Goal: Task Accomplishment & Management: Complete application form

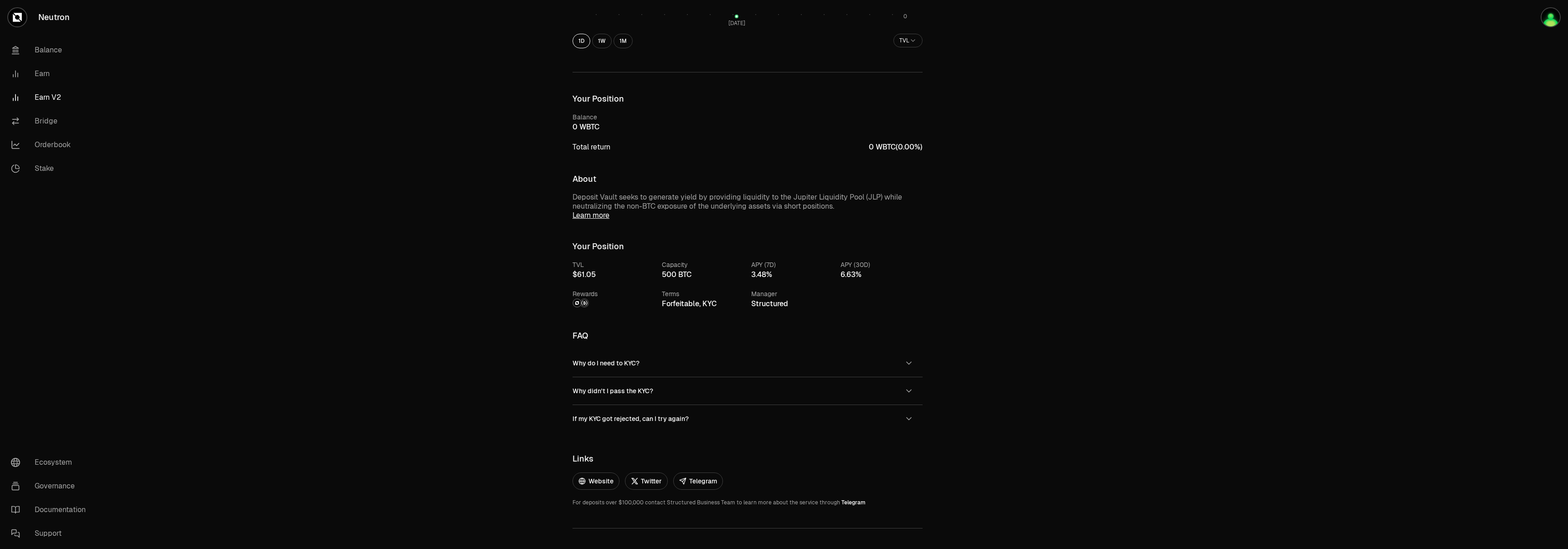
scroll to position [328, 0]
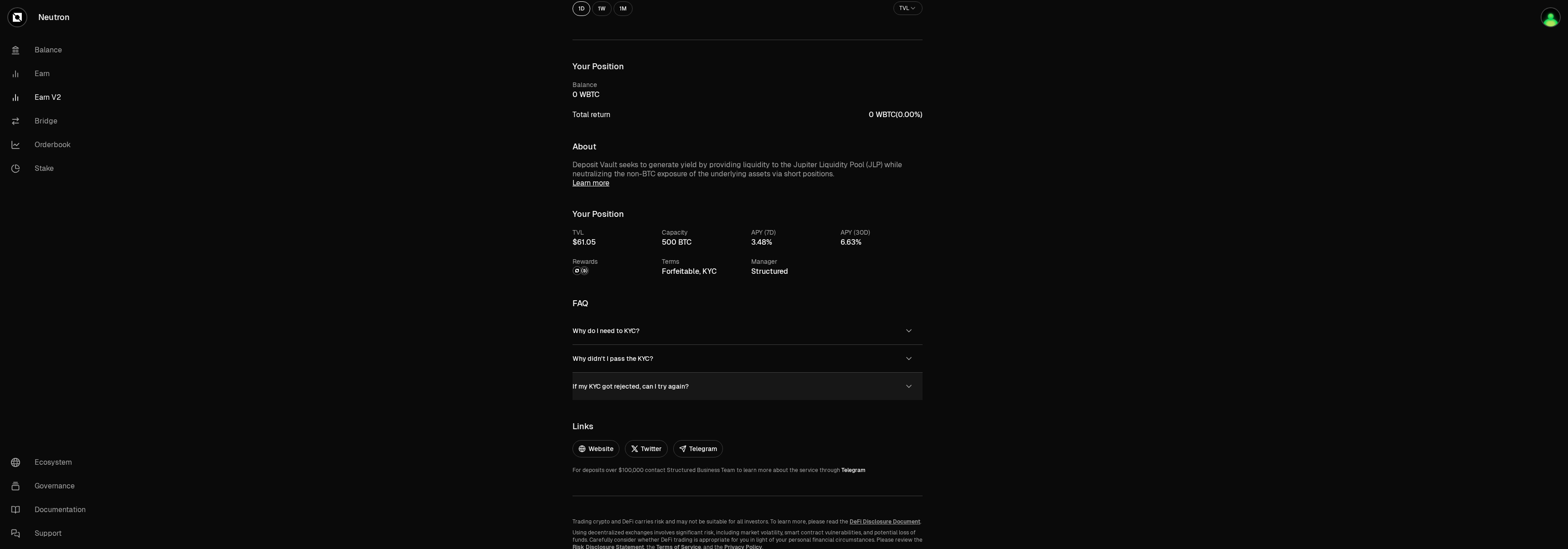
click at [671, 383] on span "If my KYC got rejected, can I try again?" at bounding box center [630, 386] width 116 height 8
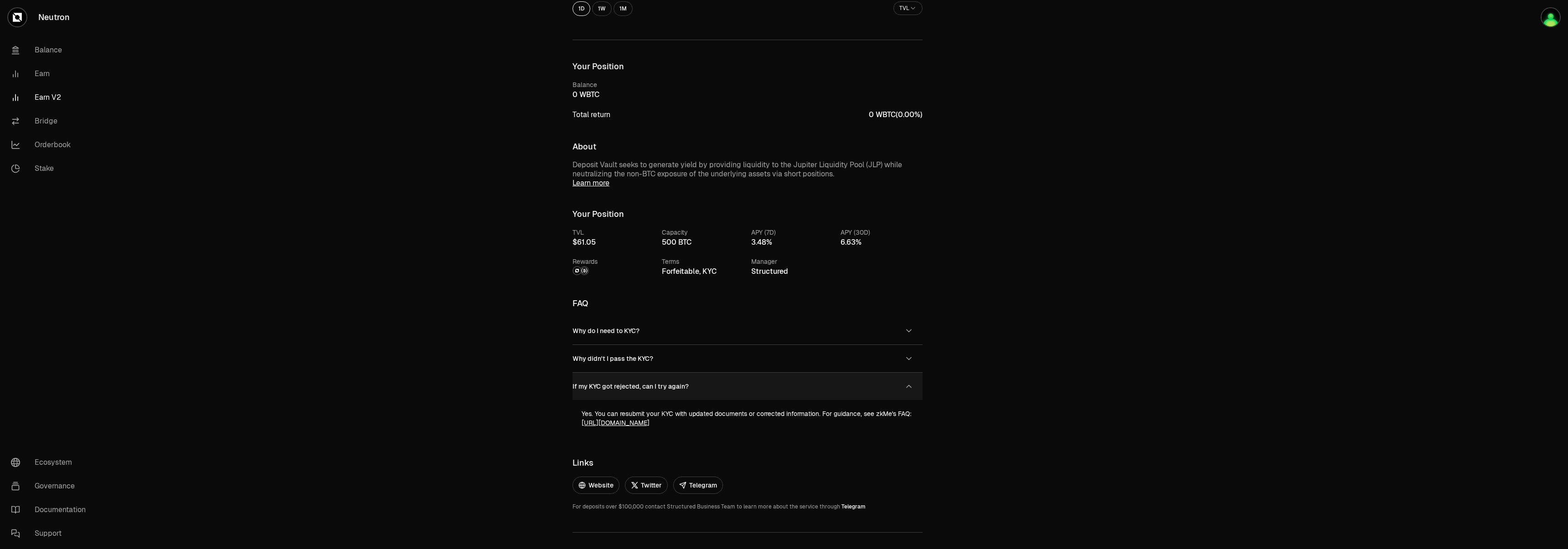
scroll to position [403, 0]
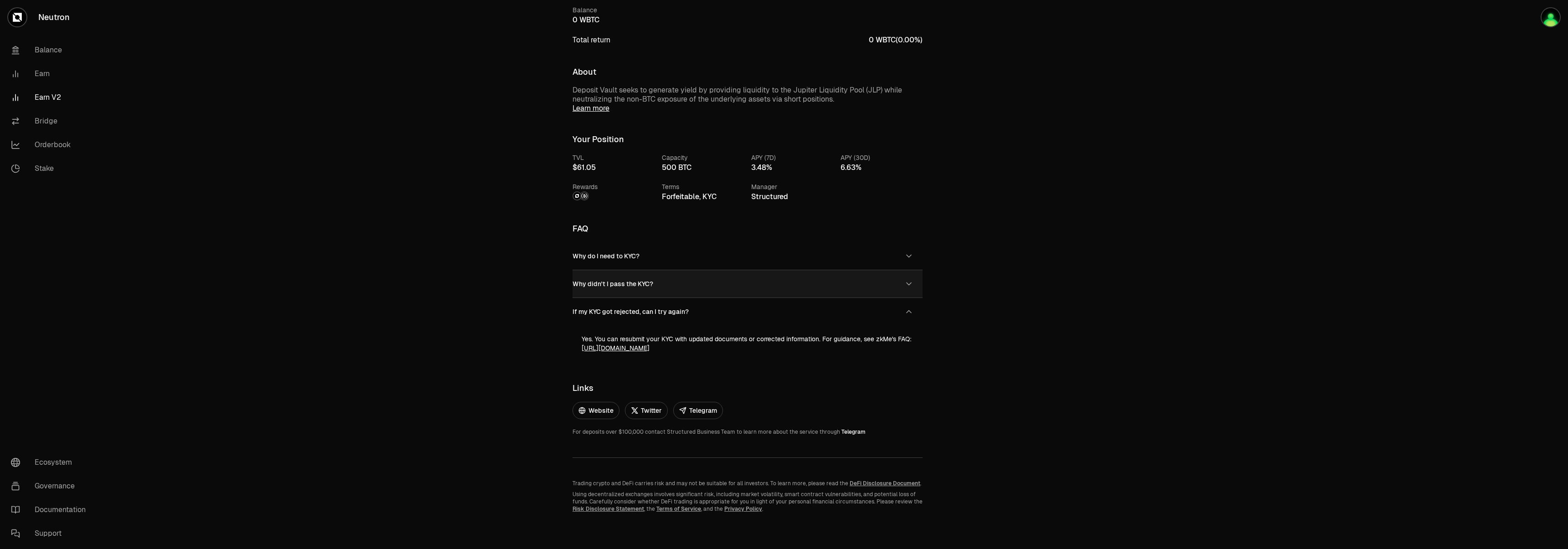
click at [627, 283] on span "Why didn't I pass the KYC?" at bounding box center [612, 283] width 81 height 8
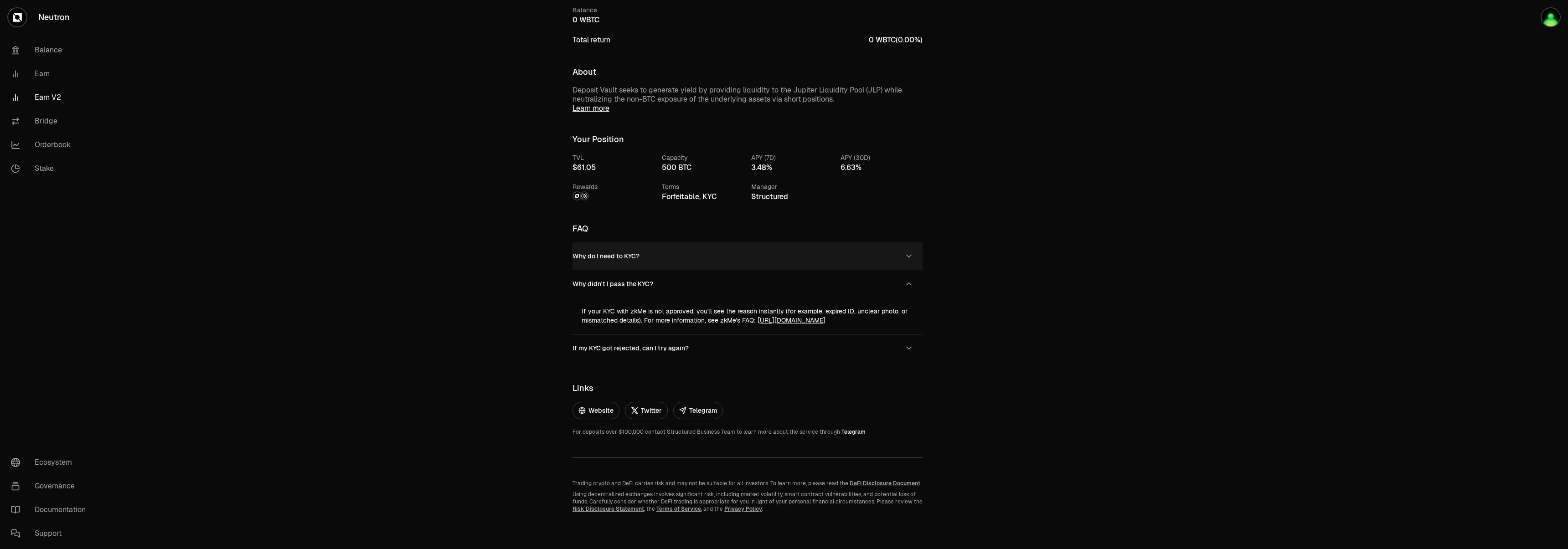
click at [641, 248] on button "Why do I need to KYC?" at bounding box center [747, 256] width 350 height 27
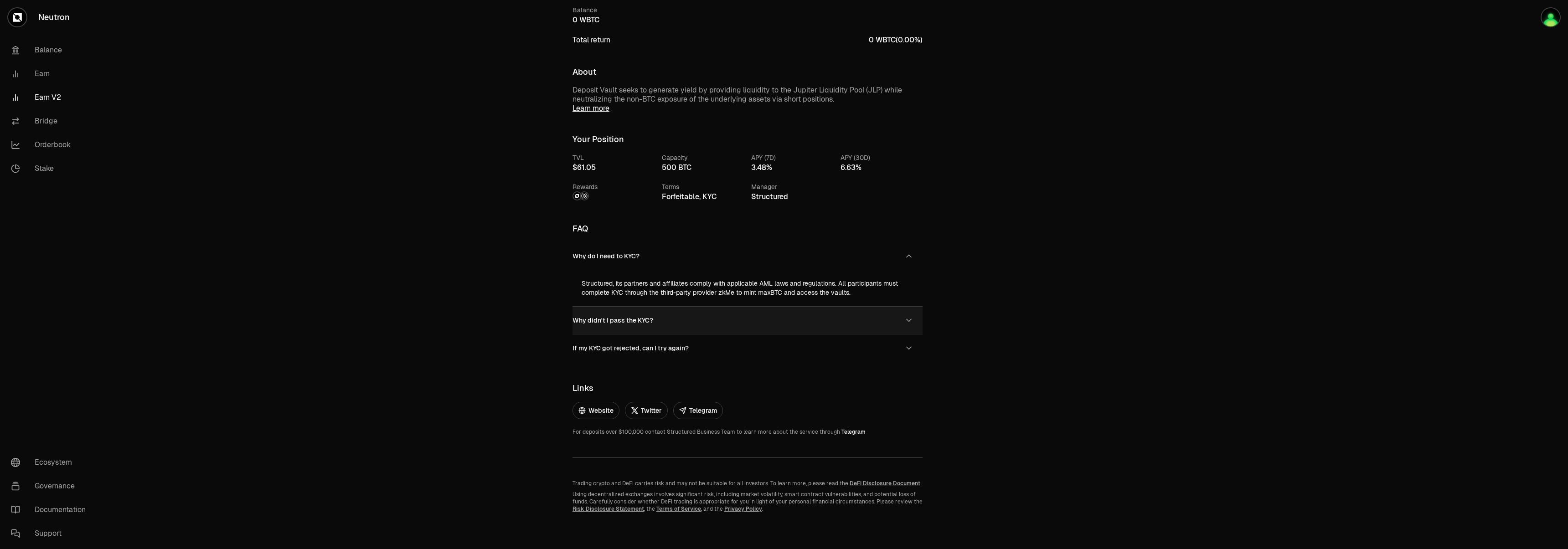
click at [732, 319] on button "Why didn't I pass the KYC?" at bounding box center [747, 320] width 350 height 27
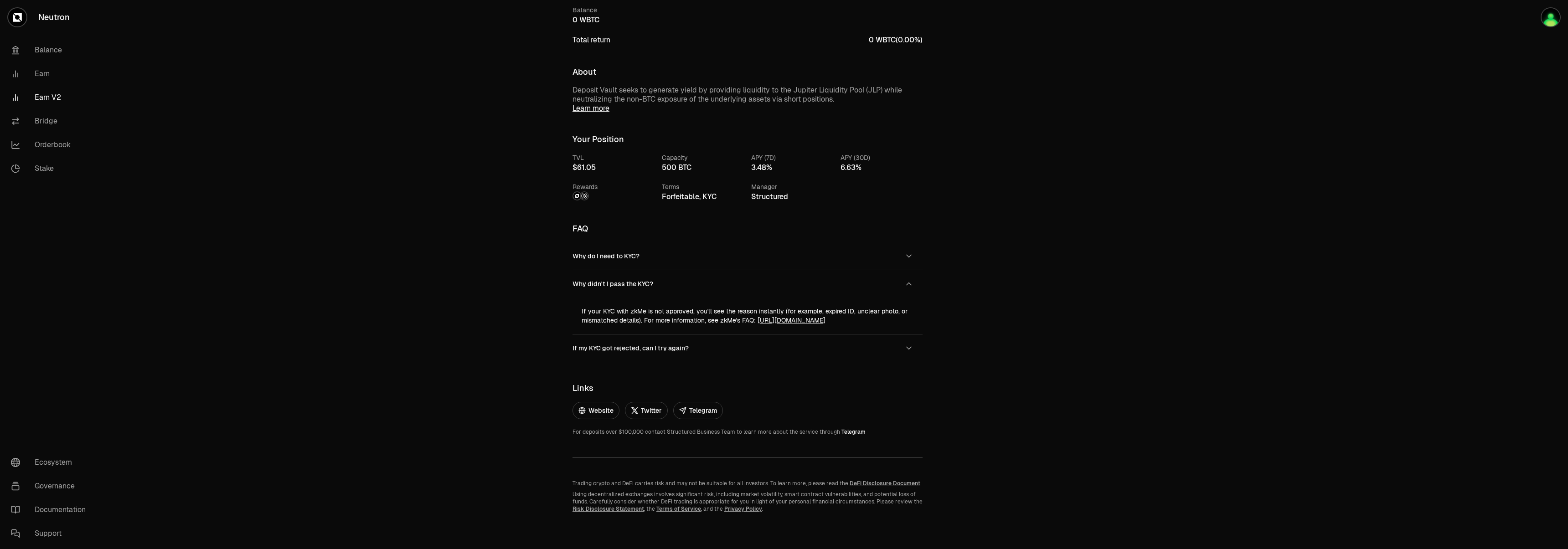
click at [790, 322] on link "[URL][DOMAIN_NAME]" at bounding box center [791, 320] width 68 height 8
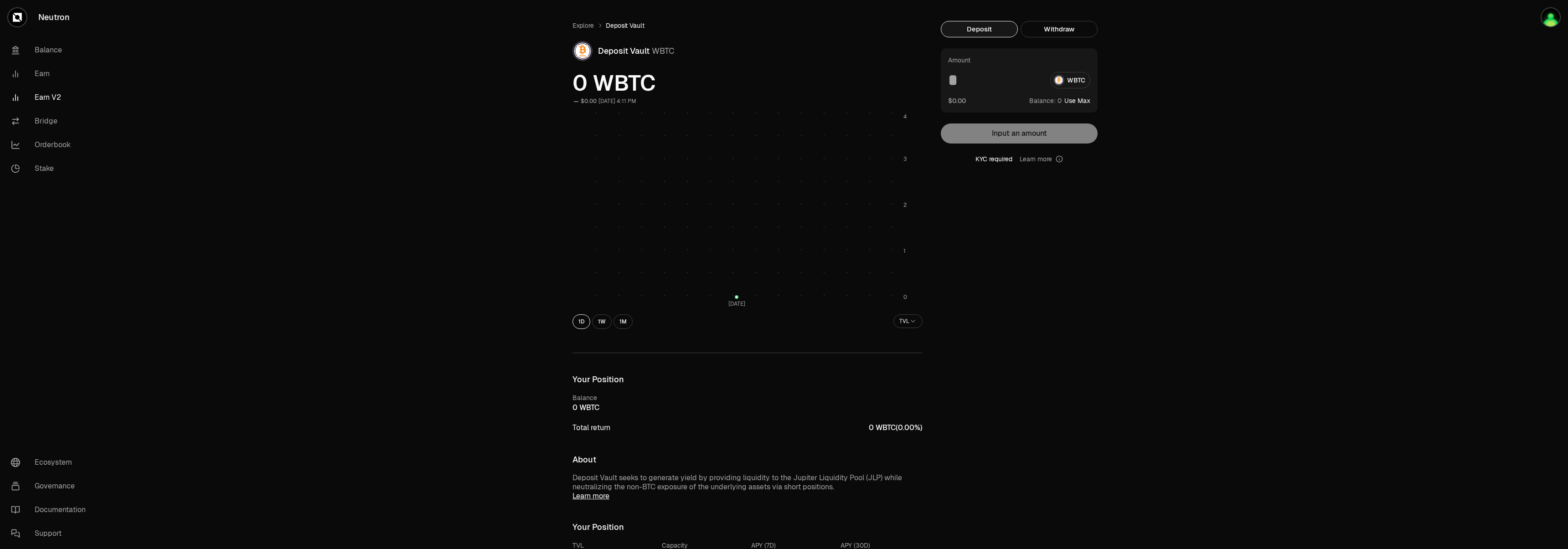
scroll to position [0, 0]
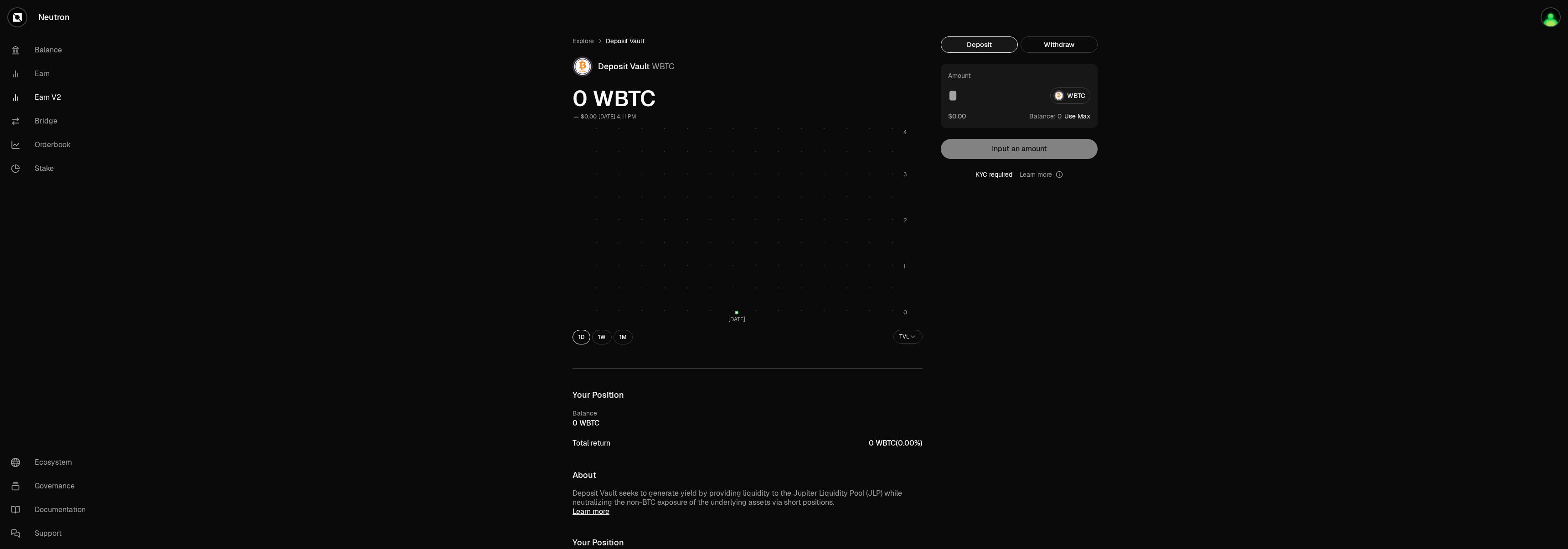
drag, startPoint x: 997, startPoint y: 181, endPoint x: 1003, endPoint y: 172, distance: 10.8
click at [999, 178] on div "Deposit Withdraw Amount WBTC $0.00 Balance: Use Max Input an amount KYC require…" at bounding box center [1024, 476] width 168 height 879
click at [1003, 172] on div "KYC required Learn more" at bounding box center [1019, 174] width 157 height 9
click at [1002, 174] on div "KYC required Learn more" at bounding box center [1019, 174] width 157 height 9
click at [1059, 174] on icon at bounding box center [1059, 175] width 7 height 7
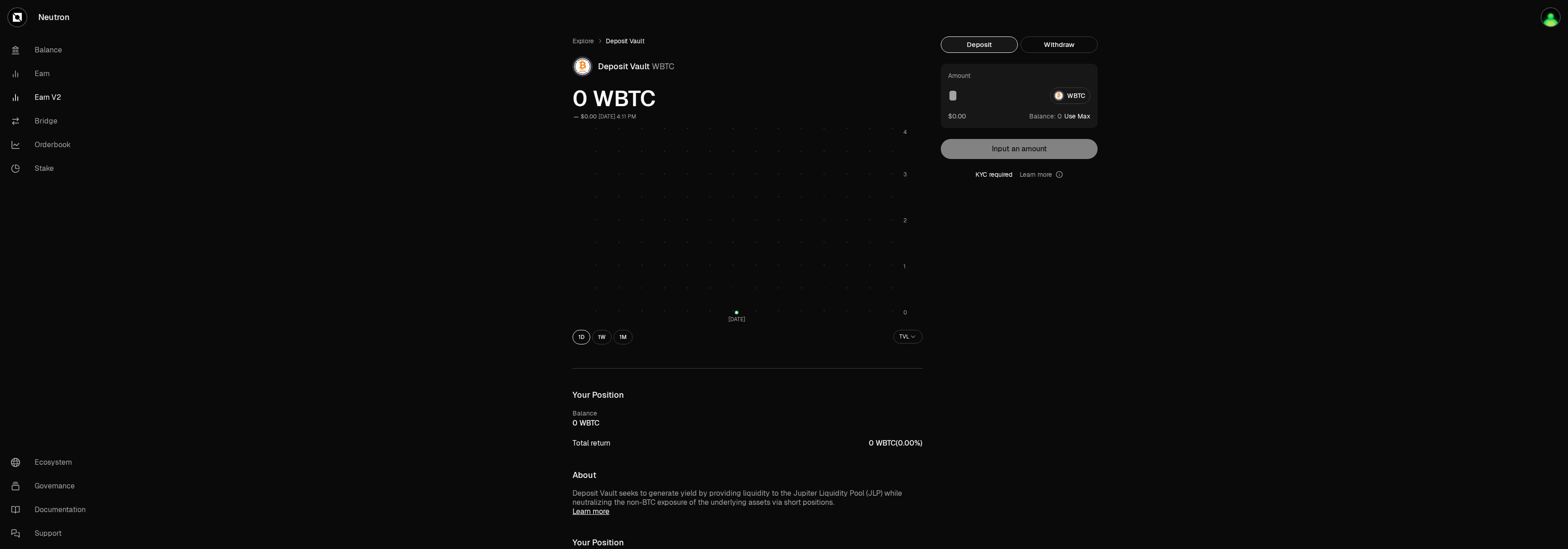
click at [991, 93] on input at bounding box center [996, 95] width 95 height 17
drag, startPoint x: 1040, startPoint y: 172, endPoint x: 1053, endPoint y: 171, distance: 13.0
click at [1040, 172] on link "Learn more" at bounding box center [1041, 174] width 43 height 9
click at [987, 100] on input at bounding box center [996, 95] width 95 height 17
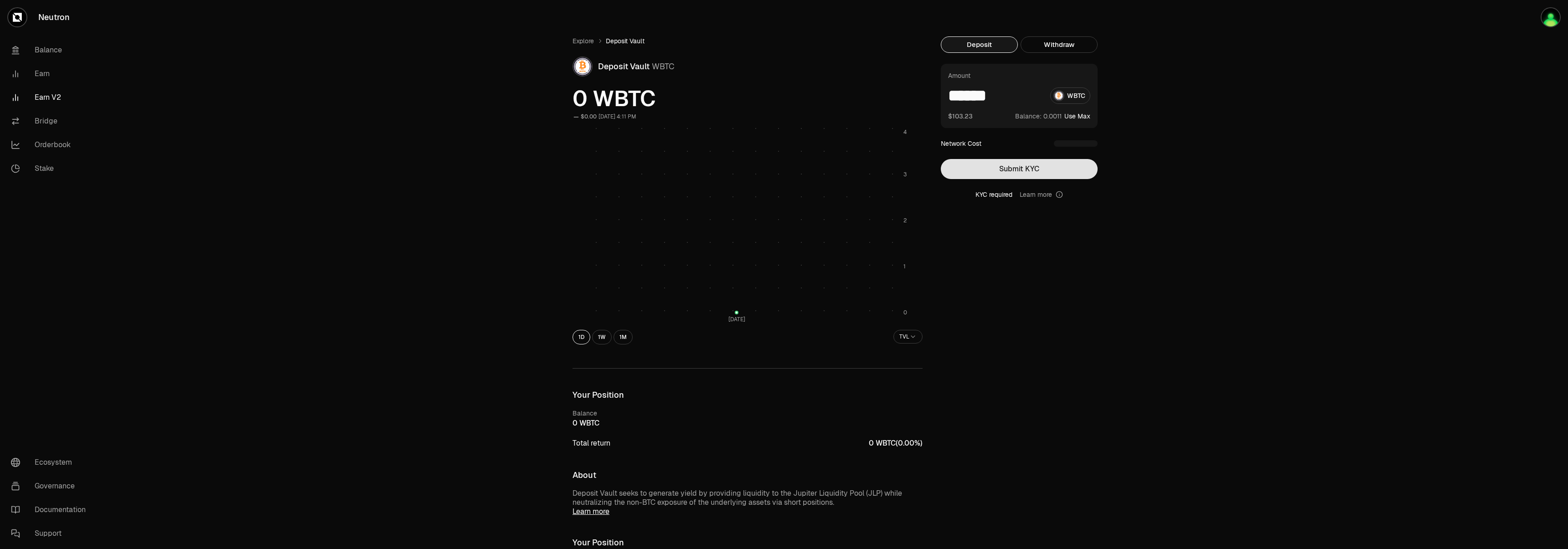
type input "******"
click at [1037, 170] on button "Submit KYC" at bounding box center [1019, 169] width 157 height 20
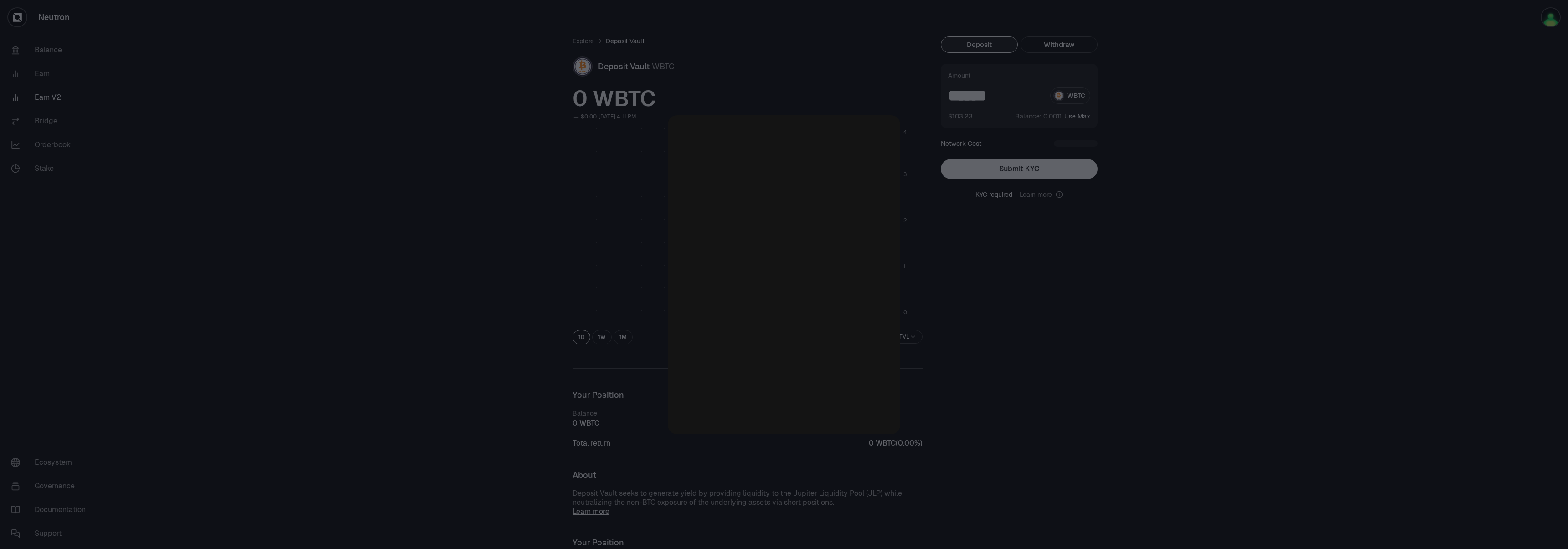
scroll to position [367, 0]
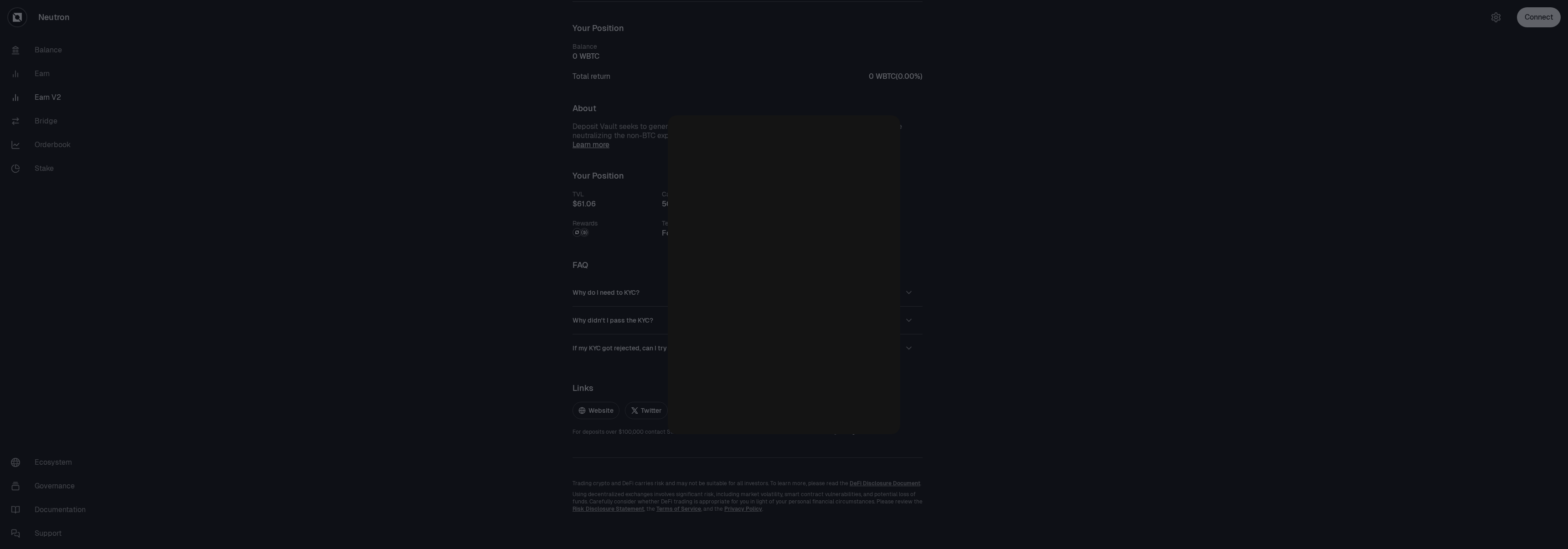
drag, startPoint x: 935, startPoint y: 371, endPoint x: 1016, endPoint y: 349, distance: 83.9
click at [935, 371] on div at bounding box center [784, 274] width 1568 height 549
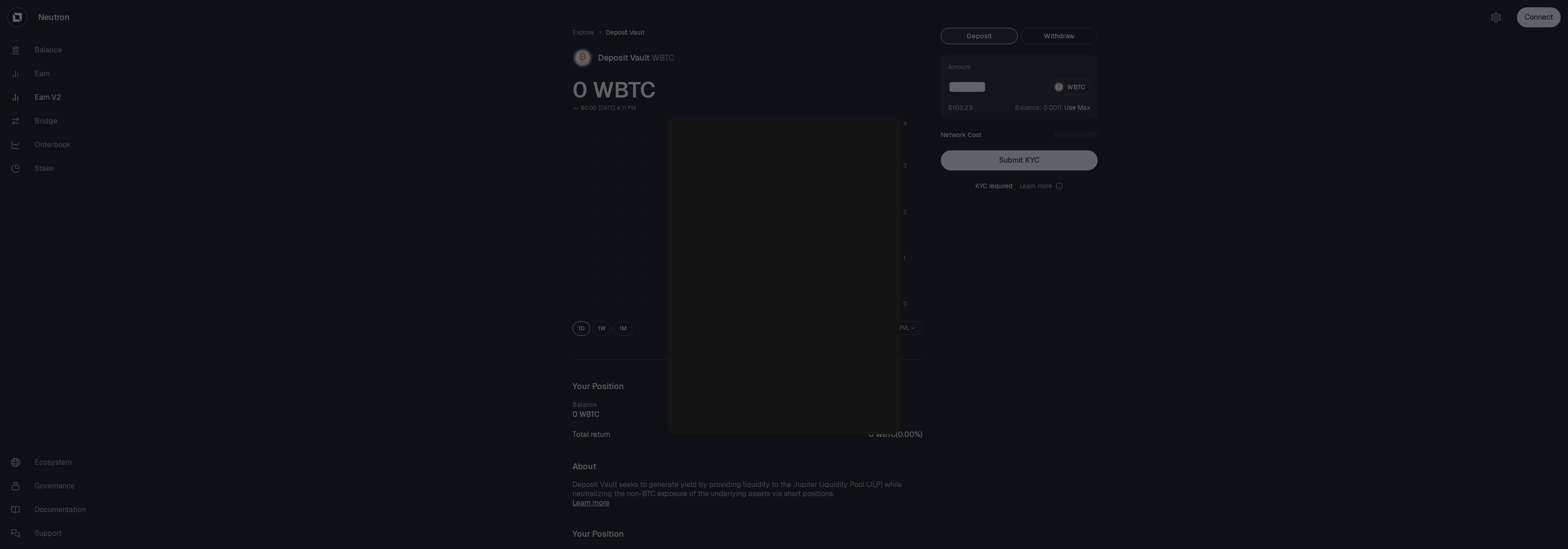
scroll to position [0, 0]
